Goal: Information Seeking & Learning: Learn about a topic

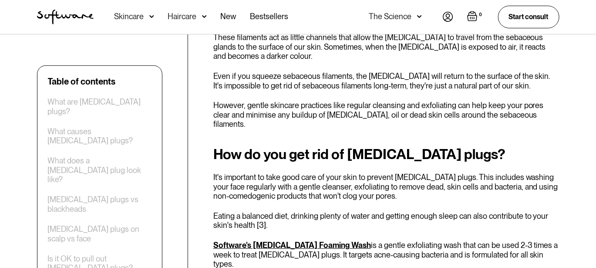
scroll to position [1690, 0]
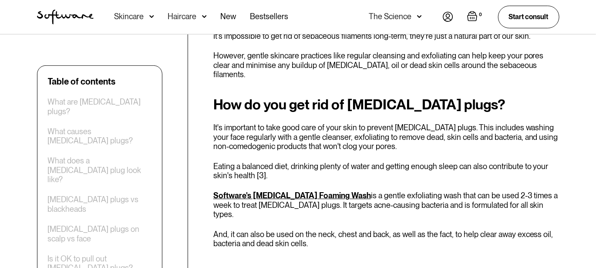
click at [268, 191] on p "Software's [MEDICAL_DATA] Foaming Wash is a gentle exfoliating wash that can be…" at bounding box center [386, 205] width 346 height 28
click at [267, 191] on link "Software's [MEDICAL_DATA] Foaming Wash" at bounding box center [292, 195] width 158 height 9
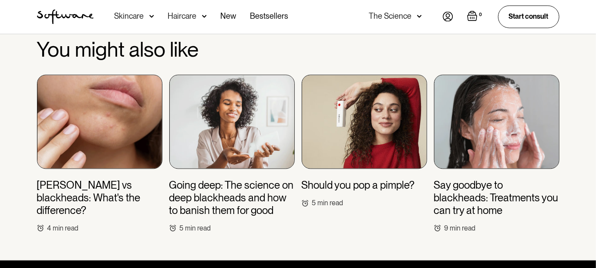
scroll to position [2430, 0]
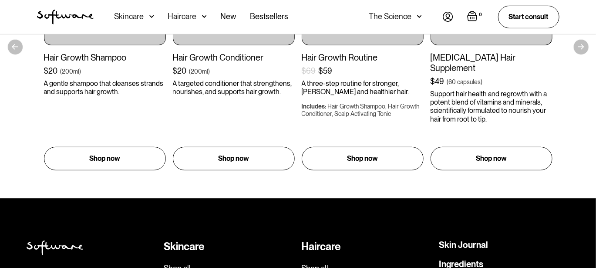
scroll to position [1697, 0]
